Goal: Transaction & Acquisition: Purchase product/service

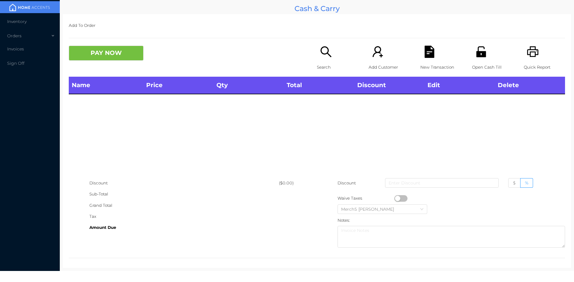
click at [323, 51] on icon "icon: search" at bounding box center [326, 52] width 12 height 12
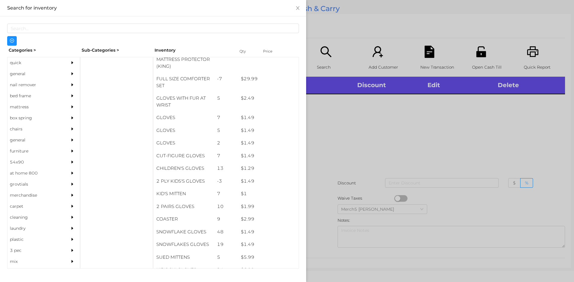
scroll to position [170, 0]
click at [19, 79] on div "general" at bounding box center [34, 73] width 54 height 11
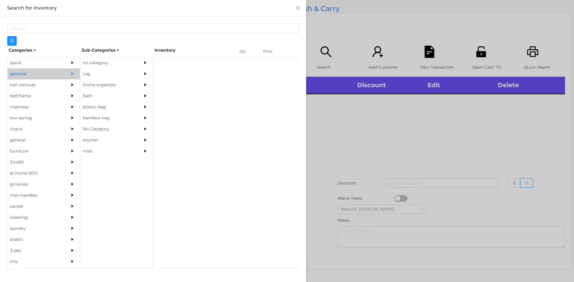
click at [112, 65] on div "no category" at bounding box center [107, 62] width 54 height 11
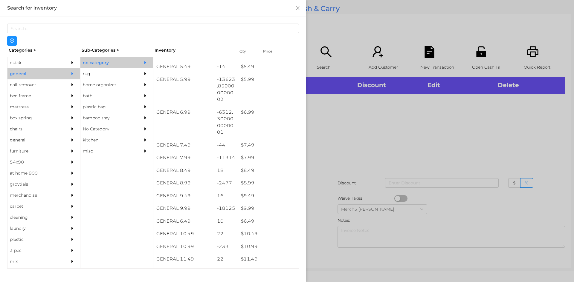
scroll to position [219, 0]
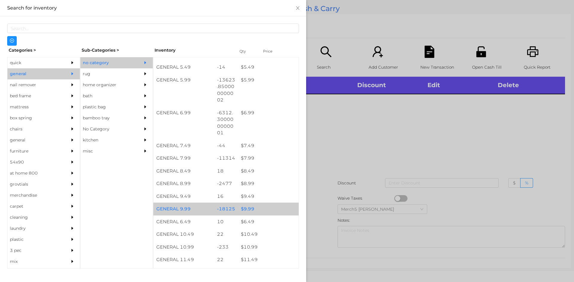
click at [246, 213] on div "$ 9.99" at bounding box center [268, 209] width 61 height 13
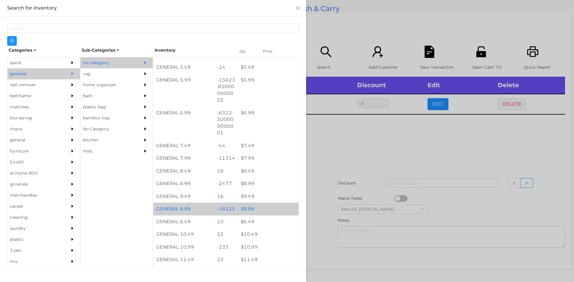
click at [245, 211] on div "$ 9.99" at bounding box center [268, 209] width 61 height 13
click at [245, 210] on div "$ 9.99" at bounding box center [268, 209] width 61 height 13
click at [244, 210] on div "$ 9.99" at bounding box center [268, 209] width 61 height 13
click at [241, 210] on div "$ 9.99" at bounding box center [268, 209] width 61 height 13
click at [243, 210] on div "$ 9.99" at bounding box center [268, 209] width 61 height 13
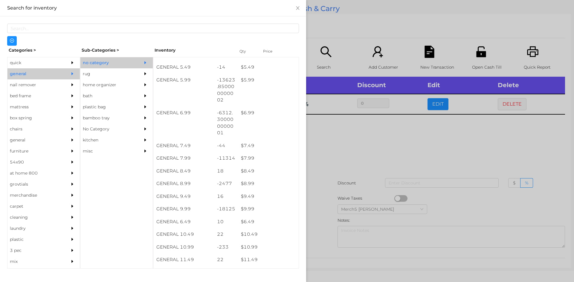
click at [347, 143] on div at bounding box center [287, 141] width 574 height 282
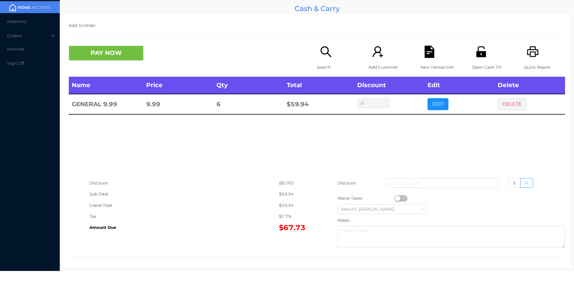
click at [324, 53] on icon "icon: search" at bounding box center [325, 51] width 11 height 11
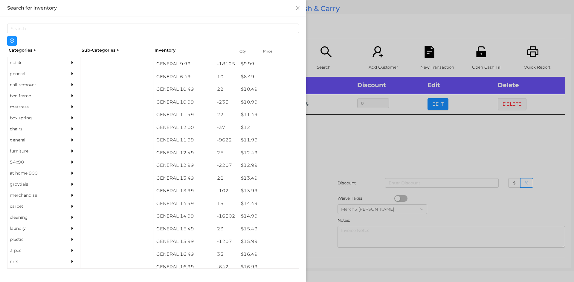
scroll to position [378, 0]
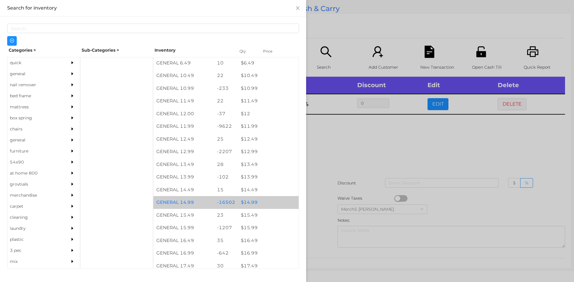
click at [248, 203] on div "$ 14.99" at bounding box center [268, 202] width 61 height 13
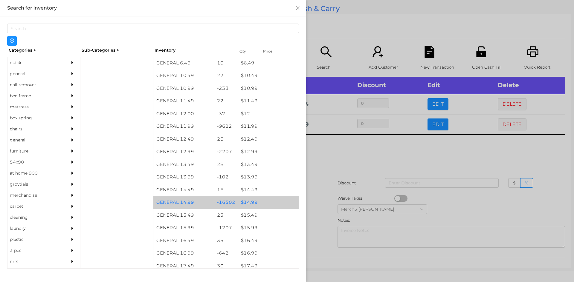
click at [249, 204] on div "$ 14.99" at bounding box center [268, 202] width 61 height 13
click at [247, 205] on div "$ 14.99" at bounding box center [268, 202] width 61 height 13
click at [324, 162] on div at bounding box center [287, 141] width 574 height 282
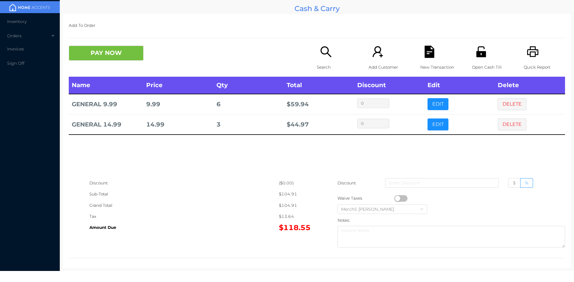
click at [322, 51] on icon "icon: search" at bounding box center [326, 52] width 12 height 12
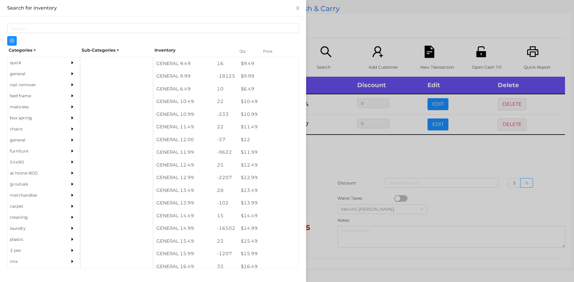
scroll to position [352, 0]
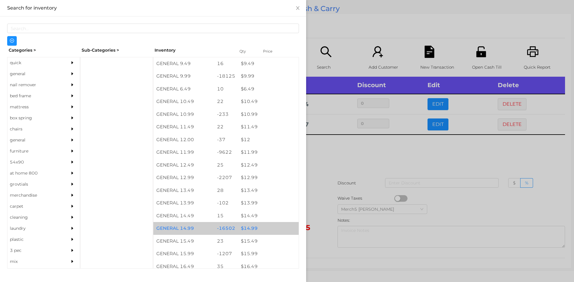
click at [246, 229] on div "$ 14.99" at bounding box center [268, 228] width 61 height 13
click at [245, 228] on div "$ 14.99" at bounding box center [268, 228] width 61 height 13
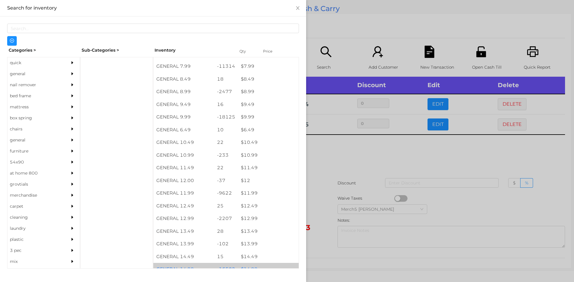
scroll to position [311, 0]
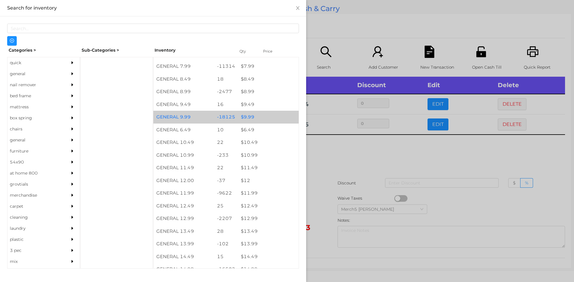
click at [248, 120] on div "$ 9.99" at bounding box center [268, 117] width 61 height 13
click at [247, 118] on div "$ 9.99" at bounding box center [268, 117] width 61 height 13
click at [250, 120] on div "$ 9.99" at bounding box center [268, 117] width 61 height 13
click at [251, 118] on div "$ 9.99" at bounding box center [268, 117] width 61 height 13
click at [249, 118] on div "$ 9.99" at bounding box center [268, 117] width 61 height 13
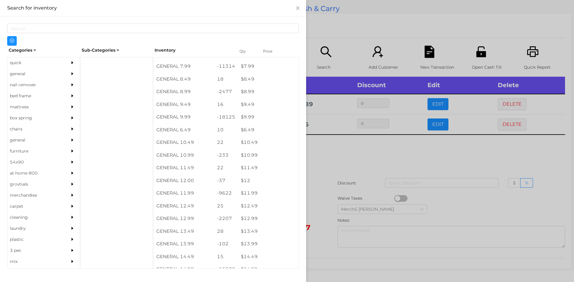
click at [325, 155] on div at bounding box center [287, 141] width 574 height 282
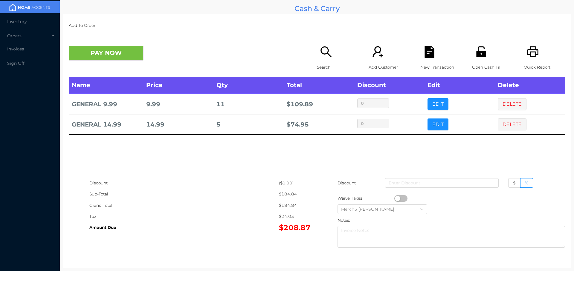
click at [325, 54] on icon "icon: search" at bounding box center [325, 51] width 11 height 11
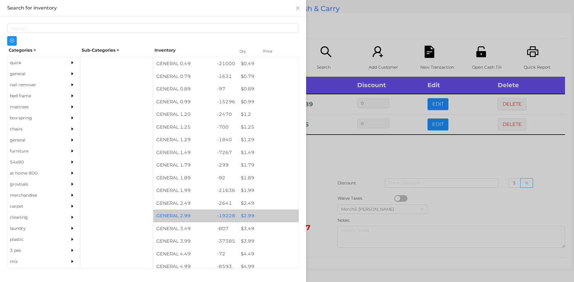
click at [248, 217] on div "$ 2.99" at bounding box center [268, 216] width 61 height 13
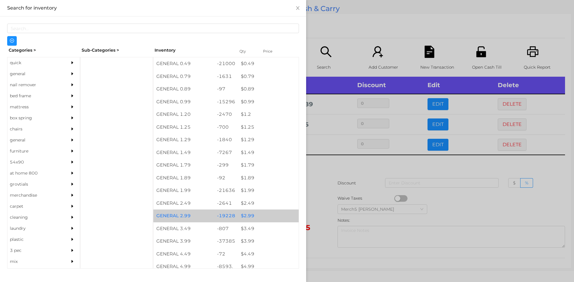
click at [245, 218] on div "$ 2.99" at bounding box center [268, 216] width 61 height 13
click at [241, 216] on div "$ 2.99" at bounding box center [268, 216] width 61 height 13
click at [243, 216] on div "$ 2.99" at bounding box center [268, 216] width 61 height 13
click at [240, 216] on div "$ 2.99" at bounding box center [268, 216] width 61 height 13
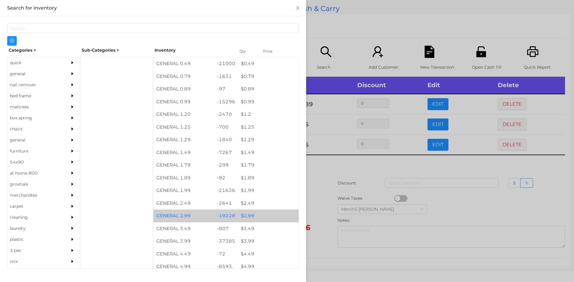
click at [241, 216] on div "$ 2.99" at bounding box center [268, 216] width 61 height 13
click at [314, 167] on div at bounding box center [287, 141] width 574 height 282
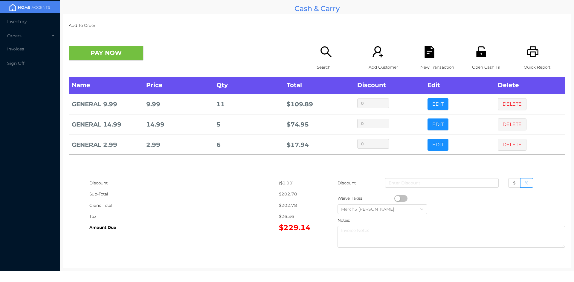
click at [322, 54] on icon "icon: search" at bounding box center [325, 51] width 11 height 11
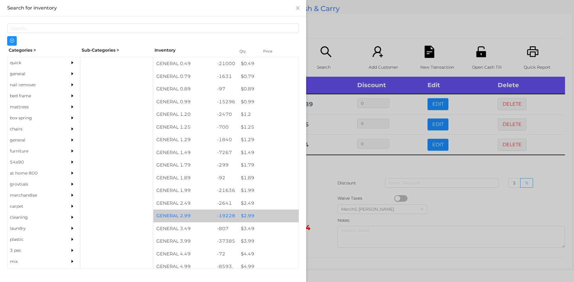
click at [248, 215] on div "$ 2.99" at bounding box center [268, 216] width 61 height 13
click at [245, 219] on div "$ 2.99" at bounding box center [268, 216] width 61 height 13
click at [319, 168] on div at bounding box center [287, 141] width 574 height 282
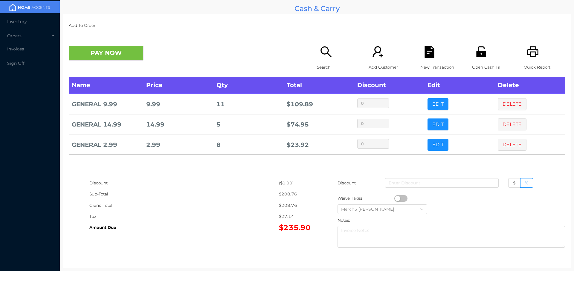
click at [321, 51] on icon "icon: search" at bounding box center [326, 52] width 12 height 12
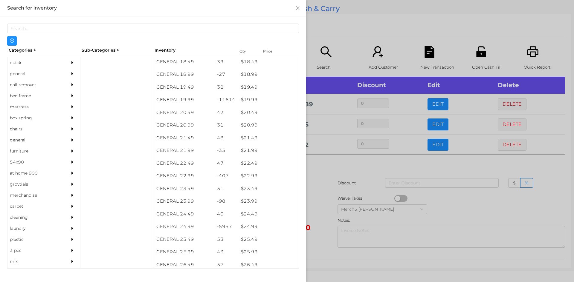
scroll to position [609, 0]
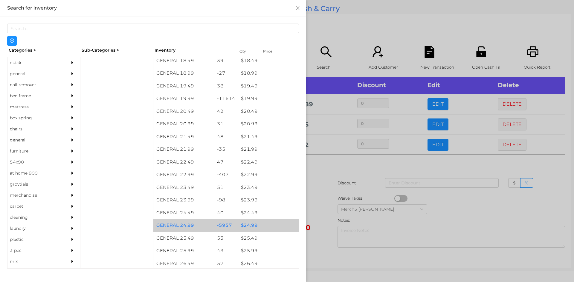
click at [249, 227] on div "$ 24.99" at bounding box center [268, 225] width 61 height 13
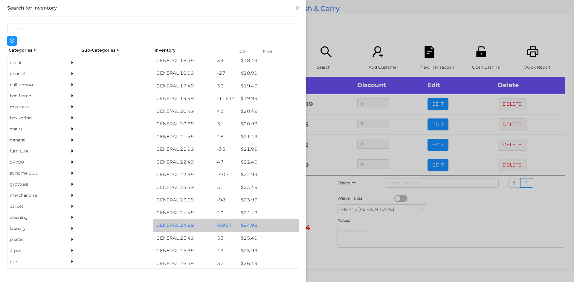
click at [318, 202] on div at bounding box center [287, 141] width 574 height 282
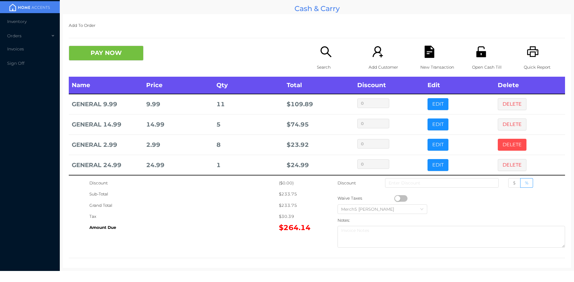
click at [505, 147] on button "DELETE" at bounding box center [512, 145] width 29 height 12
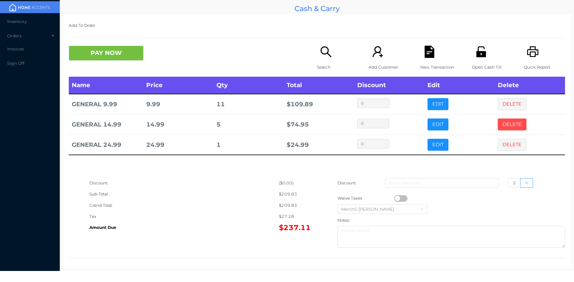
click at [509, 126] on button "DELETE" at bounding box center [512, 125] width 29 height 12
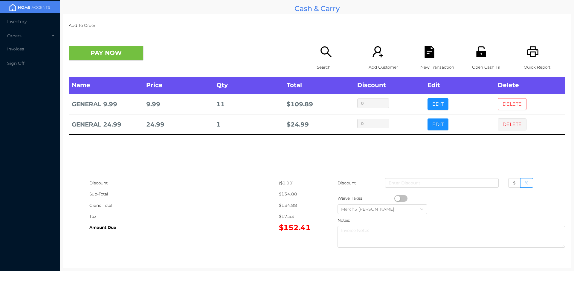
click at [511, 106] on button "DELETE" at bounding box center [512, 104] width 29 height 12
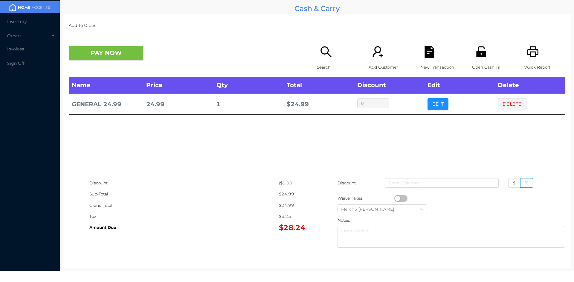
click at [505, 105] on button "DELETE" at bounding box center [512, 104] width 29 height 12
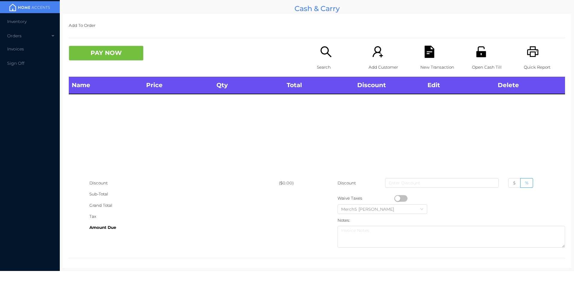
click at [323, 56] on icon "icon: search" at bounding box center [326, 52] width 12 height 12
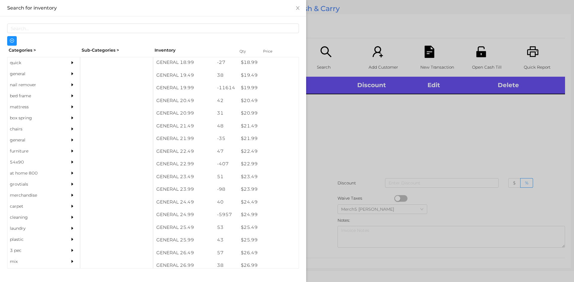
scroll to position [620, 0]
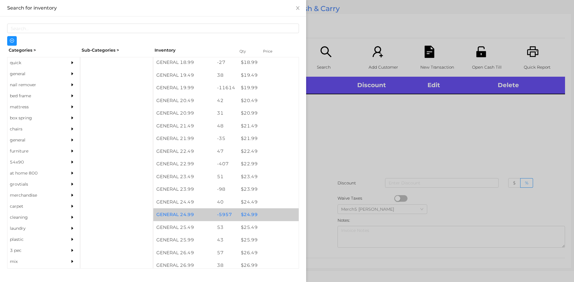
click at [246, 219] on div "$ 24.99" at bounding box center [268, 215] width 61 height 13
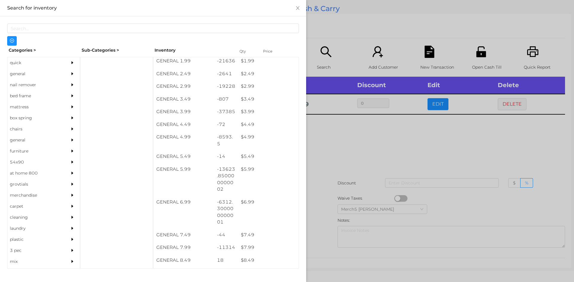
scroll to position [130, 0]
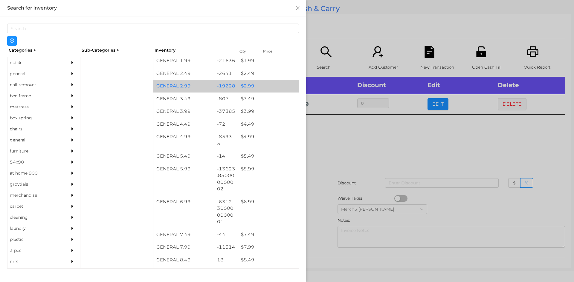
click at [249, 87] on div "$ 2.99" at bounding box center [268, 86] width 61 height 13
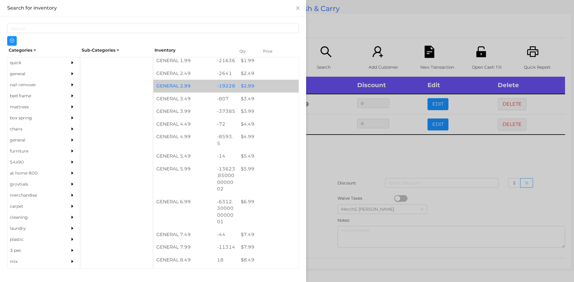
click at [250, 88] on div "$ 2.99" at bounding box center [268, 86] width 61 height 13
click at [249, 88] on div "$ 2.99" at bounding box center [268, 86] width 61 height 13
click at [249, 90] on div "$ 2.99" at bounding box center [268, 86] width 61 height 13
click at [248, 89] on div "$ 2.99" at bounding box center [268, 86] width 61 height 13
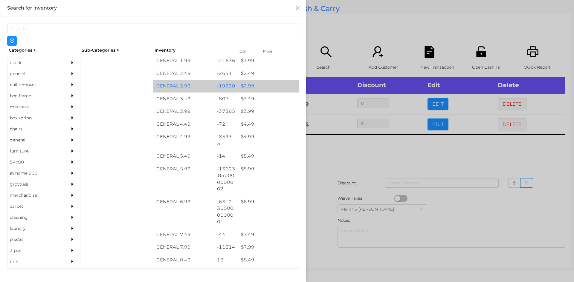
click at [248, 88] on div "$ 2.99" at bounding box center [268, 86] width 61 height 13
click at [249, 88] on div "$ 2.99" at bounding box center [268, 86] width 61 height 13
click at [327, 161] on div at bounding box center [287, 141] width 574 height 282
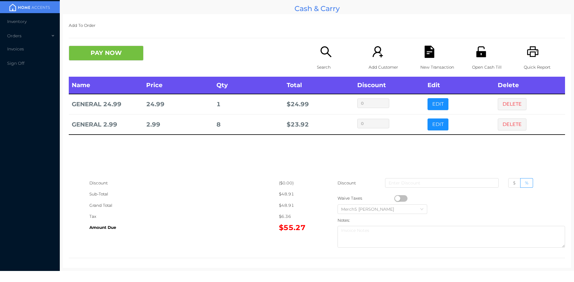
click at [323, 54] on icon "icon: search" at bounding box center [325, 51] width 11 height 11
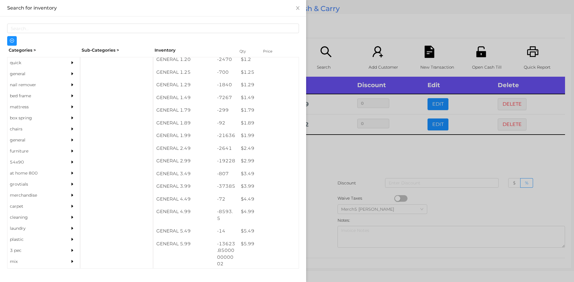
scroll to position [55, 0]
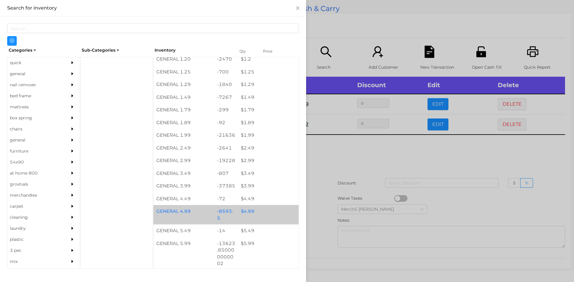
click at [246, 213] on div "$ 4.99" at bounding box center [268, 211] width 61 height 13
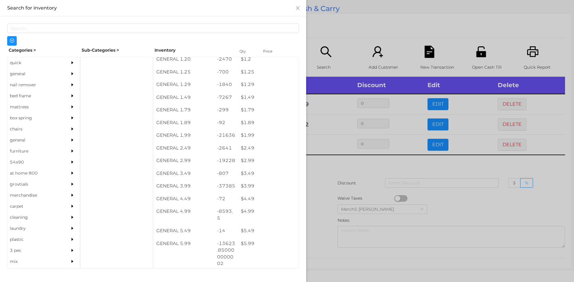
click at [320, 165] on div at bounding box center [287, 141] width 574 height 282
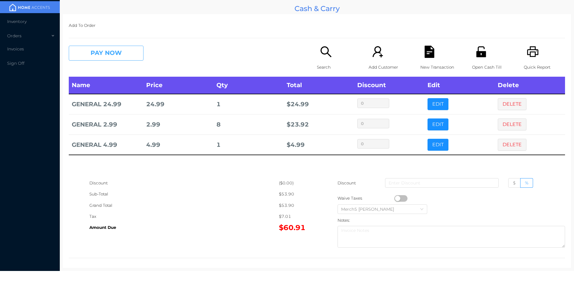
click at [123, 54] on button "PAY NOW" at bounding box center [106, 53] width 75 height 15
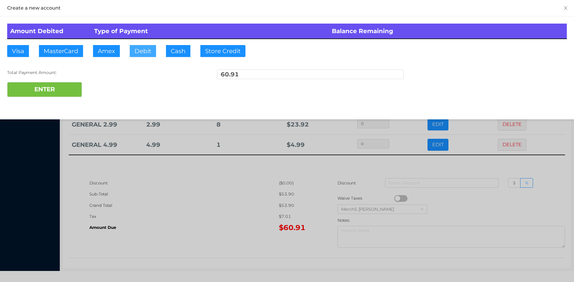
click at [146, 47] on button "Debit" at bounding box center [143, 51] width 26 height 12
click at [61, 91] on button "ENTER" at bounding box center [44, 89] width 75 height 15
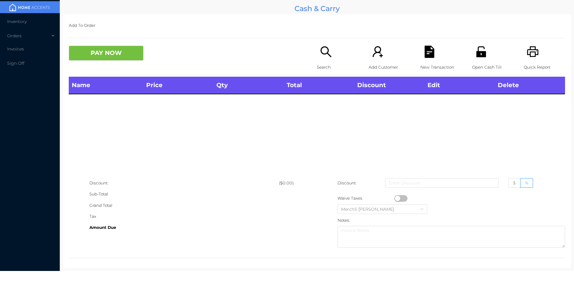
click at [322, 50] on icon "icon: search" at bounding box center [326, 52] width 12 height 12
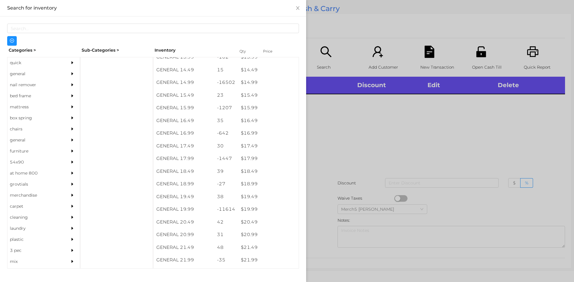
scroll to position [496, 0]
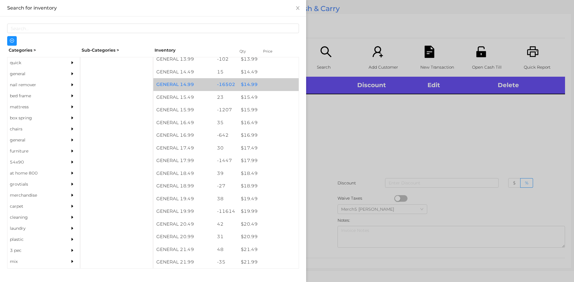
click at [251, 88] on div "$ 14.99" at bounding box center [268, 84] width 61 height 13
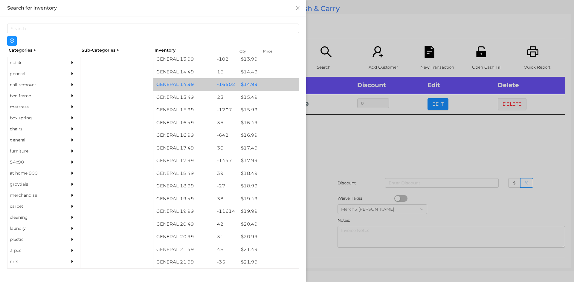
click at [253, 86] on div "$ 14.99" at bounding box center [268, 84] width 61 height 13
click at [253, 85] on div "$ 14.99" at bounding box center [268, 84] width 61 height 13
click at [252, 85] on div "$ 14.99" at bounding box center [268, 84] width 61 height 13
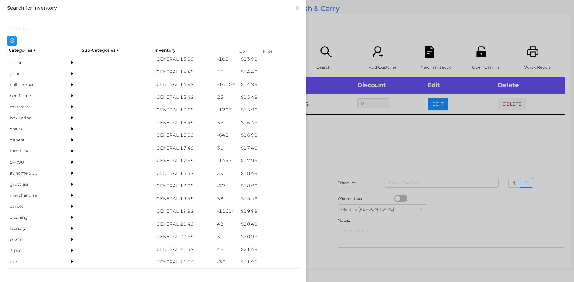
click at [324, 132] on div at bounding box center [287, 141] width 574 height 282
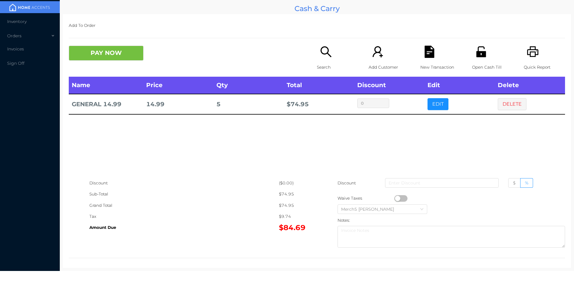
click at [323, 48] on icon "icon: search" at bounding box center [326, 52] width 12 height 12
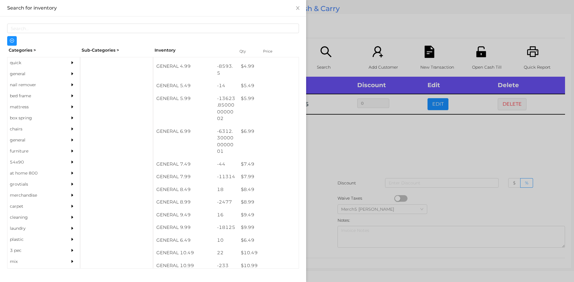
scroll to position [201, 0]
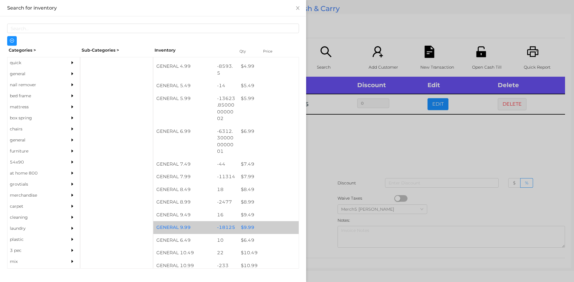
click at [251, 230] on div "$ 9.99" at bounding box center [268, 227] width 61 height 13
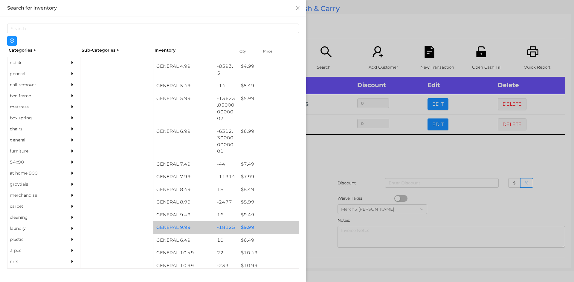
click at [253, 229] on div "$ 9.99" at bounding box center [268, 227] width 61 height 13
click at [256, 227] on div "$ 9.99" at bounding box center [268, 227] width 61 height 13
click at [254, 227] on div "$ 9.99" at bounding box center [268, 227] width 61 height 13
click at [257, 228] on div "$ 9.99" at bounding box center [268, 227] width 61 height 13
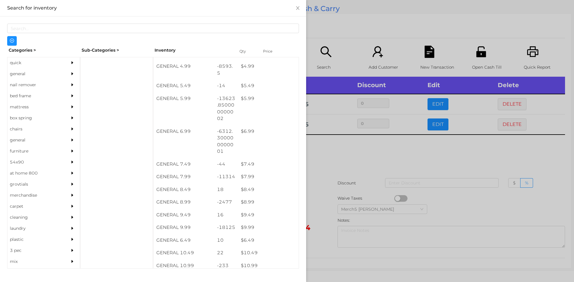
click at [327, 156] on div at bounding box center [287, 141] width 574 height 282
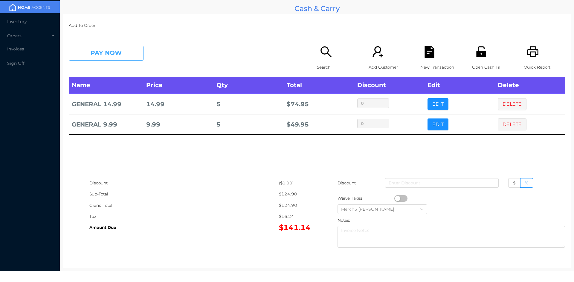
click at [120, 48] on button "PAY NOW" at bounding box center [106, 53] width 75 height 15
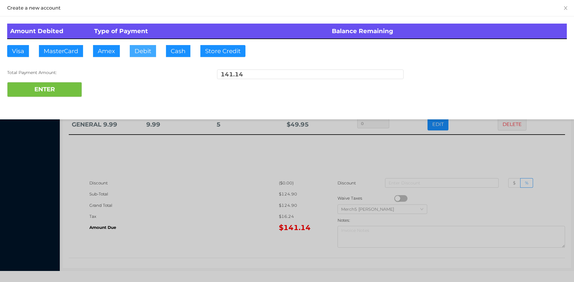
click at [149, 47] on button "Debit" at bounding box center [143, 51] width 26 height 12
click at [56, 87] on button "ENTER" at bounding box center [44, 89] width 75 height 15
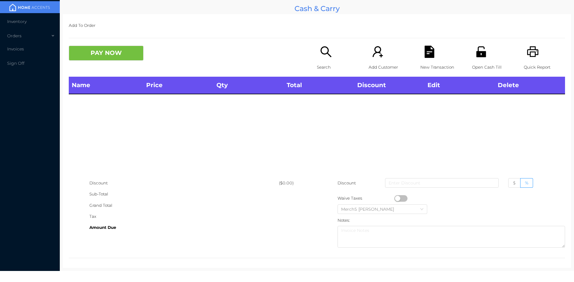
click at [321, 49] on icon "icon: search" at bounding box center [326, 52] width 12 height 12
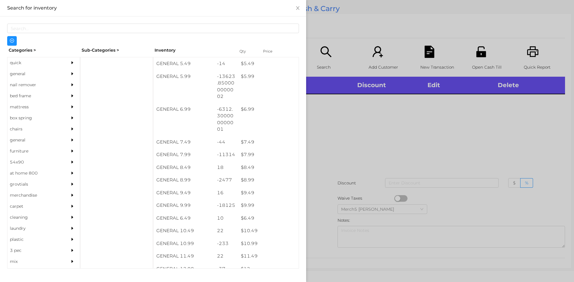
scroll to position [222, 0]
click at [250, 206] on div "$ 9.99" at bounding box center [268, 206] width 61 height 13
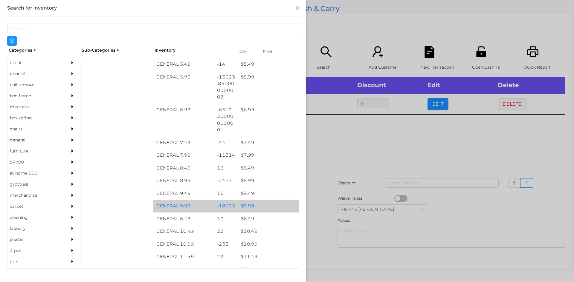
click at [253, 207] on div "$ 9.99" at bounding box center [268, 206] width 61 height 13
click at [255, 208] on div "$ 9.99" at bounding box center [268, 206] width 61 height 13
click at [252, 207] on div "$ 9.99" at bounding box center [268, 206] width 61 height 13
click at [249, 208] on div "$ 9.99" at bounding box center [268, 206] width 61 height 13
click at [246, 208] on div "$ 9.99" at bounding box center [268, 206] width 61 height 13
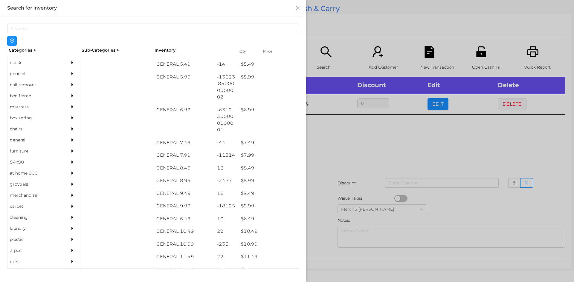
click at [328, 144] on div at bounding box center [287, 141] width 574 height 282
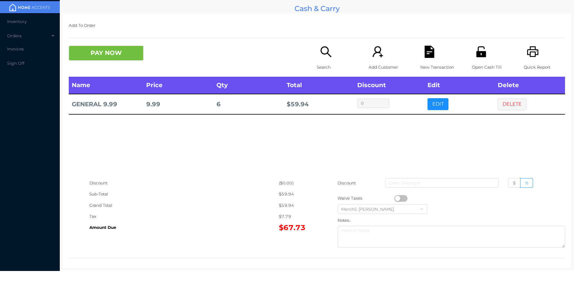
click at [322, 49] on icon "icon: search" at bounding box center [326, 52] width 12 height 12
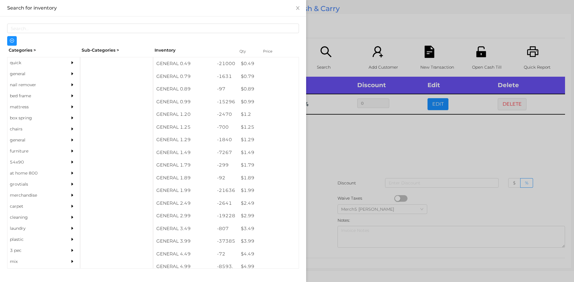
click at [341, 133] on div at bounding box center [287, 141] width 574 height 282
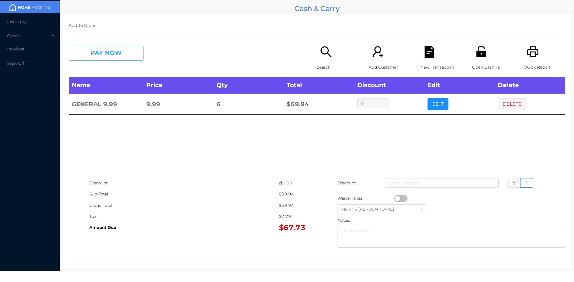
click at [124, 51] on button "PAY NOW" at bounding box center [106, 53] width 75 height 15
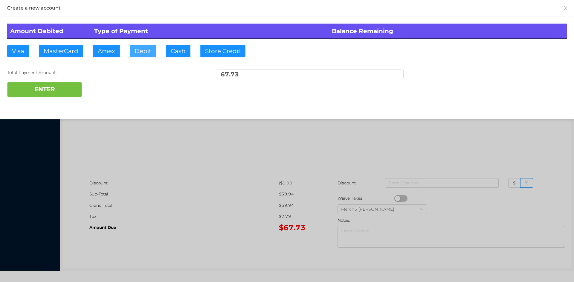
click at [146, 47] on button "Debit" at bounding box center [143, 51] width 26 height 12
click at [62, 91] on button "ENTER" at bounding box center [44, 89] width 75 height 15
